Goal: Task Accomplishment & Management: Manage account settings

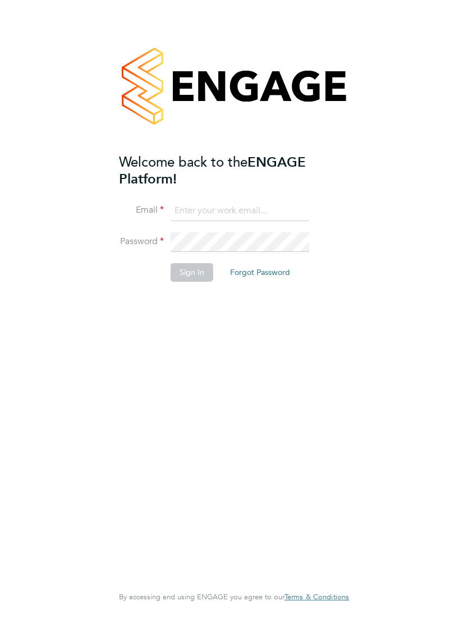
type input "[EMAIL_ADDRESS][DOMAIN_NAME]"
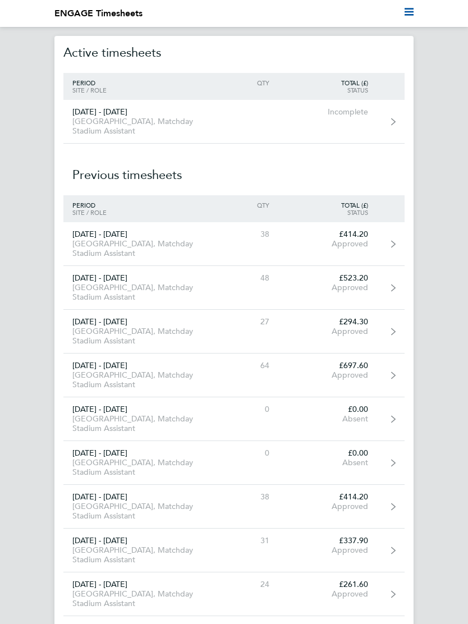
click at [117, 122] on div "[GEOGRAPHIC_DATA], Matchday Stadium Assistant" at bounding box center [138, 126] width 150 height 19
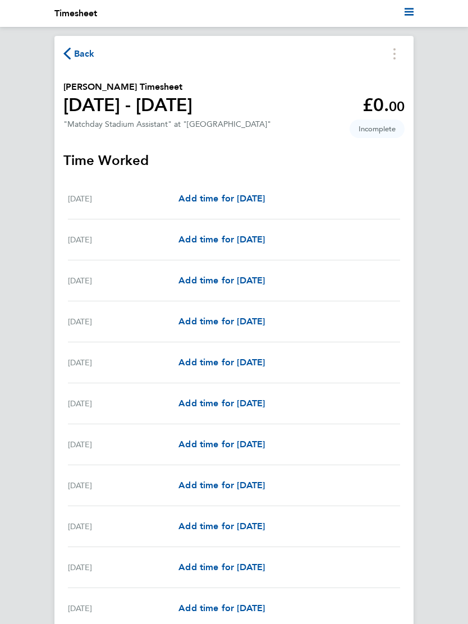
click at [407, 14] on icon "Main navigation" at bounding box center [409, 11] width 9 height 9
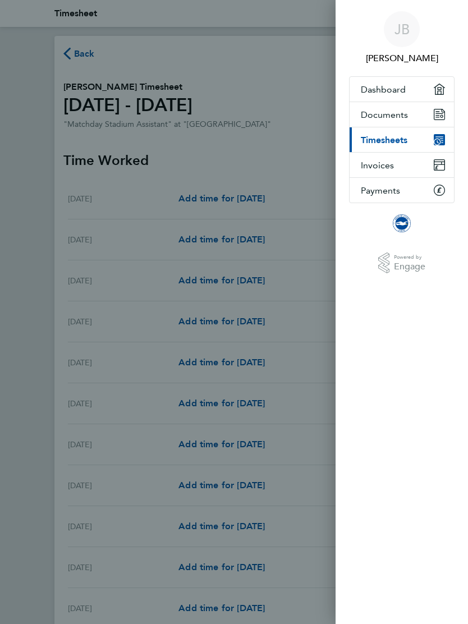
click at [302, 164] on div "[PERSON_NAME] Applications: Dashboard Documents Current page: Timesheets Invoic…" at bounding box center [234, 312] width 468 height 624
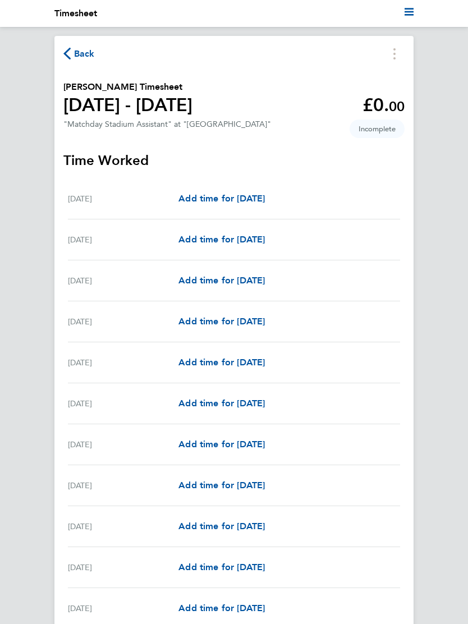
click at [382, 132] on span "Incomplete" at bounding box center [377, 129] width 55 height 19
click at [393, 58] on icon "Timesheets Menu" at bounding box center [394, 53] width 2 height 11
click at [314, 77] on button "Mark as absent" at bounding box center [337, 78] width 135 height 22
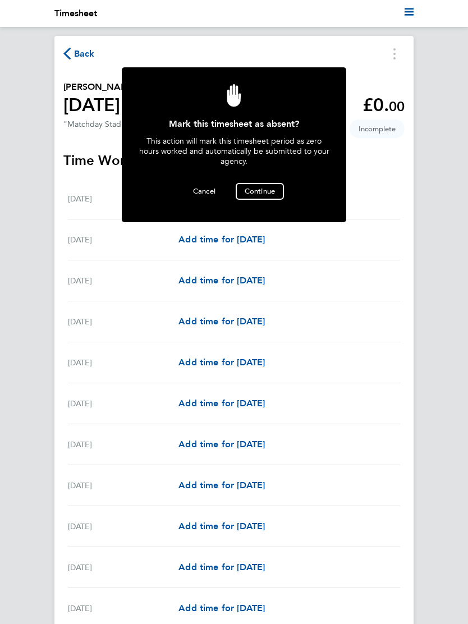
click at [264, 195] on span "Continue" at bounding box center [260, 191] width 30 height 10
